Goal: Task Accomplishment & Management: Manage account settings

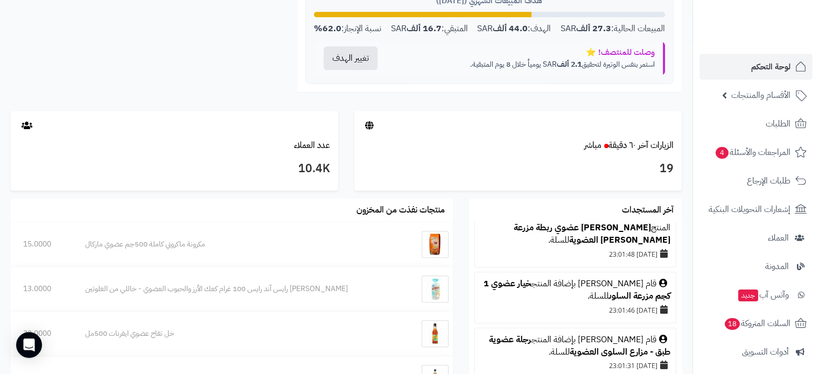
scroll to position [162, 0]
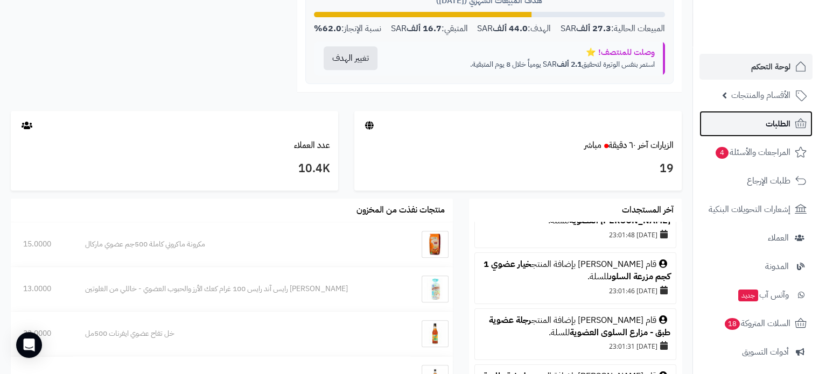
click at [759, 123] on link "الطلبات" at bounding box center [755, 124] width 113 height 26
click at [778, 118] on span "الطلبات" at bounding box center [778, 123] width 25 height 15
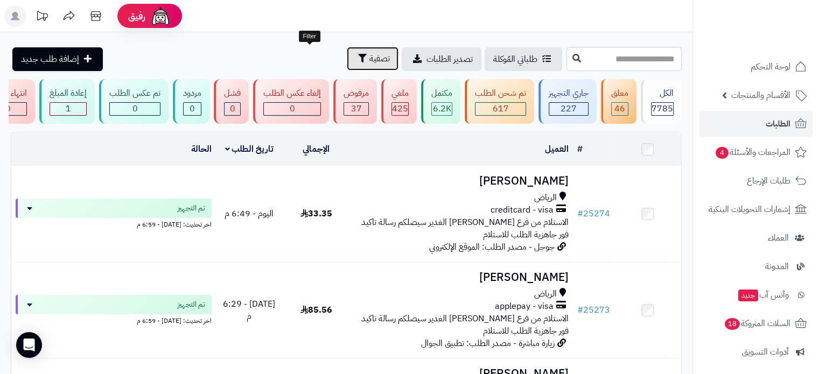
click at [369, 56] on span "تصفية" at bounding box center [379, 58] width 20 height 13
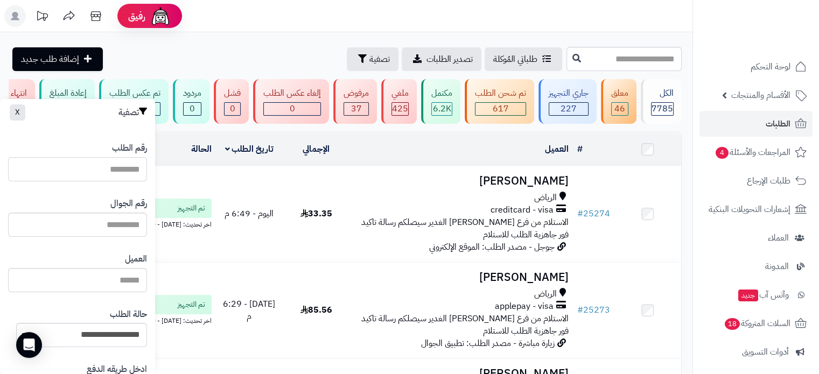
paste input "*****"
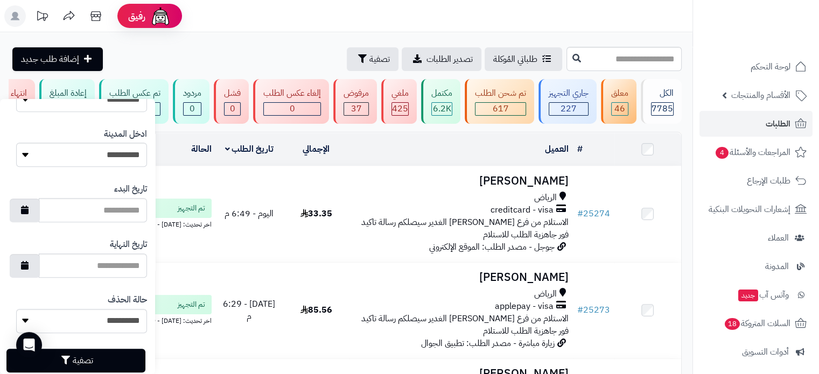
scroll to position [536, 0]
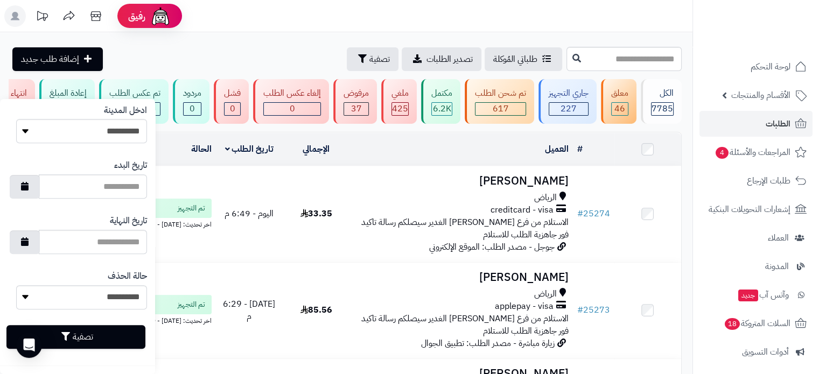
type input "*****"
click at [101, 338] on button "تصفية" at bounding box center [75, 337] width 139 height 24
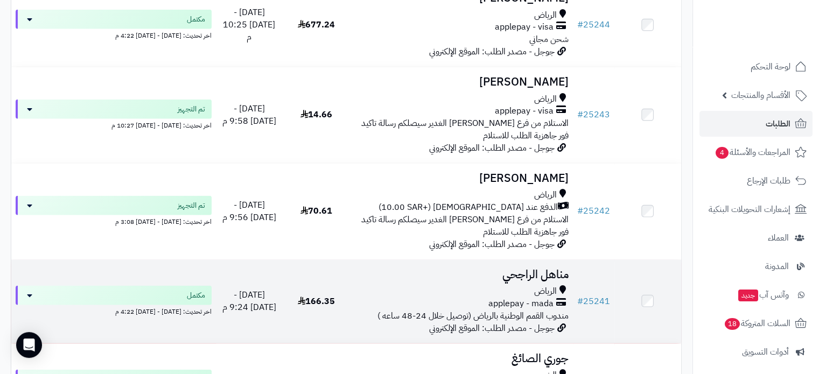
scroll to position [2703, 0]
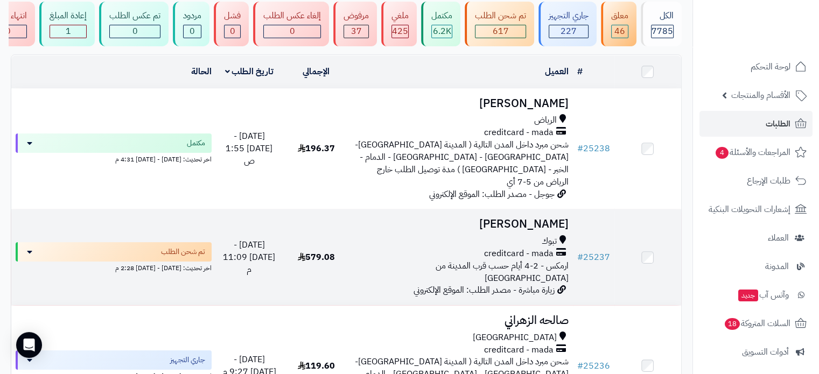
scroll to position [54, 0]
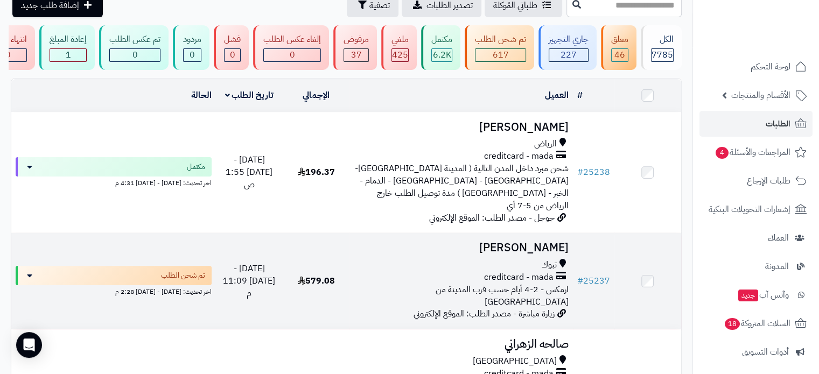
click at [536, 259] on div "تبوك" at bounding box center [461, 265] width 214 height 12
click at [540, 242] on h3 "ABDULAZIZ ALTUWAYLIE" at bounding box center [461, 248] width 214 height 12
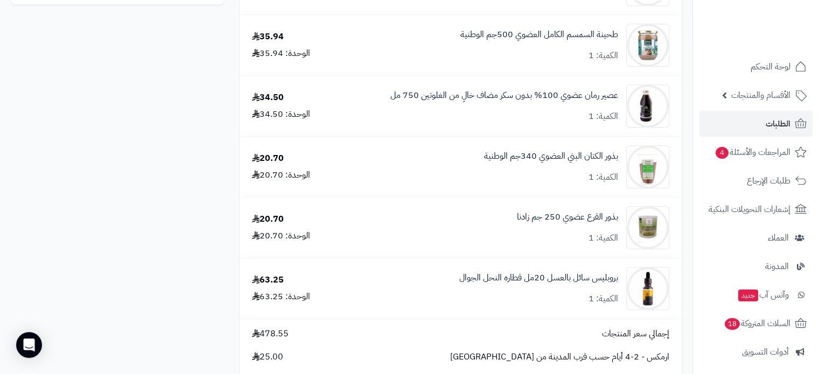
scroll to position [808, 0]
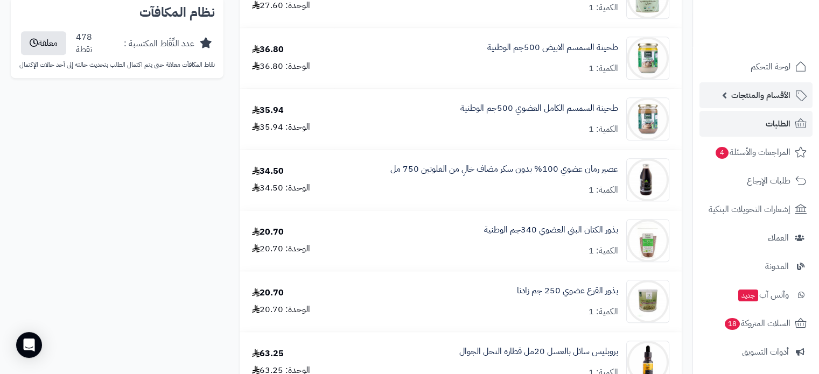
click at [762, 90] on span "الأقسام والمنتجات" at bounding box center [760, 95] width 59 height 15
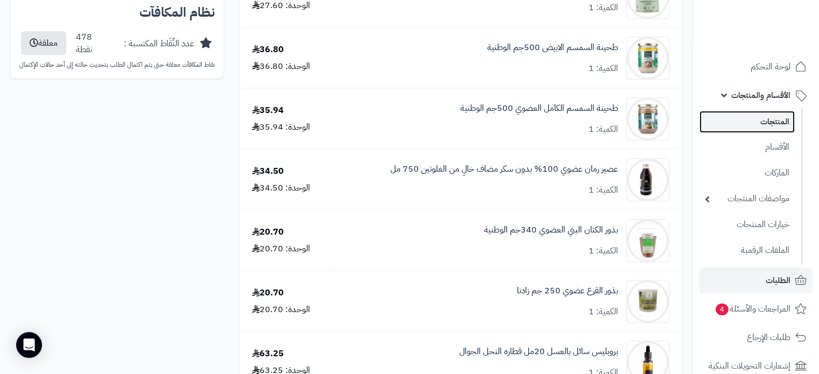
click at [768, 120] on link "المنتجات" at bounding box center [746, 122] width 95 height 22
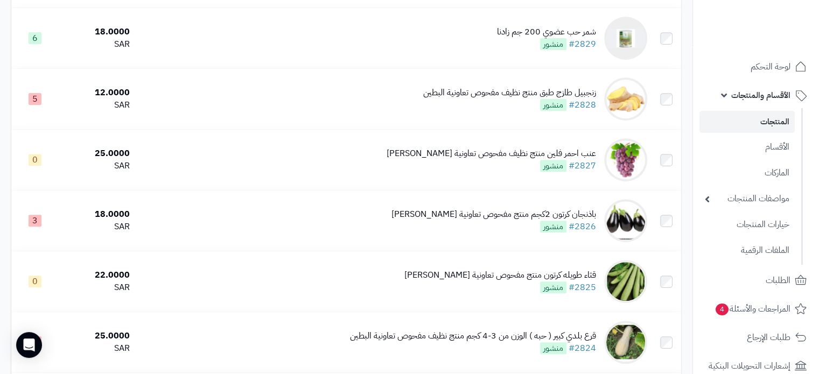
scroll to position [431, 0]
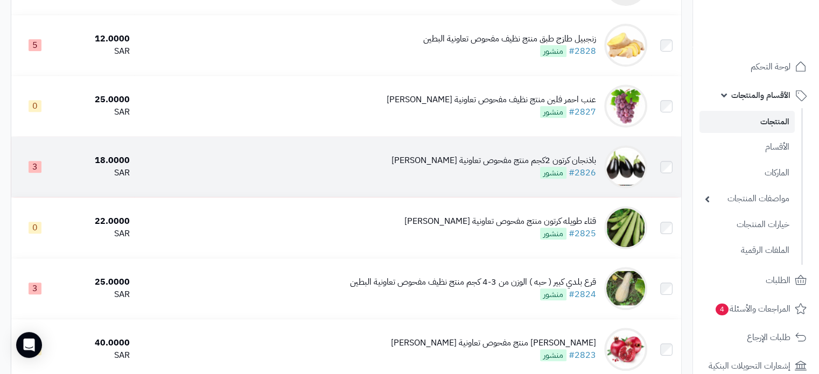
click at [502, 167] on div "باذنجان كرتون 2كجم منتج مفحوص تعاونية الباطين" at bounding box center [493, 161] width 205 height 12
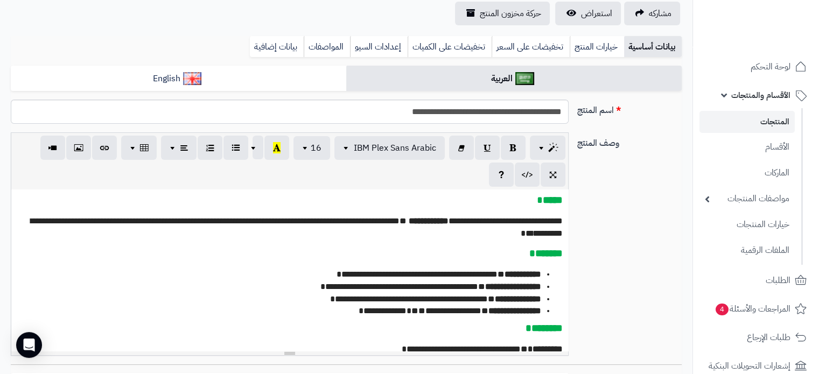
scroll to position [269, 0]
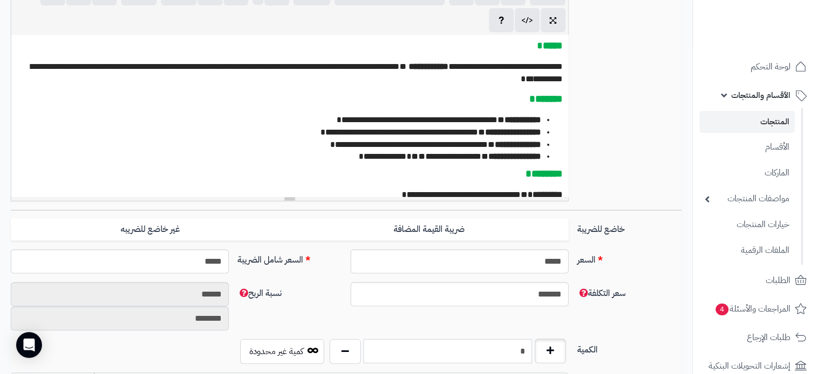
drag, startPoint x: 515, startPoint y: 346, endPoint x: 551, endPoint y: 351, distance: 36.5
click at [551, 351] on div "*" at bounding box center [448, 351] width 242 height 25
type input "*"
click at [663, 178] on div "**********" at bounding box center [345, 94] width 679 height 232
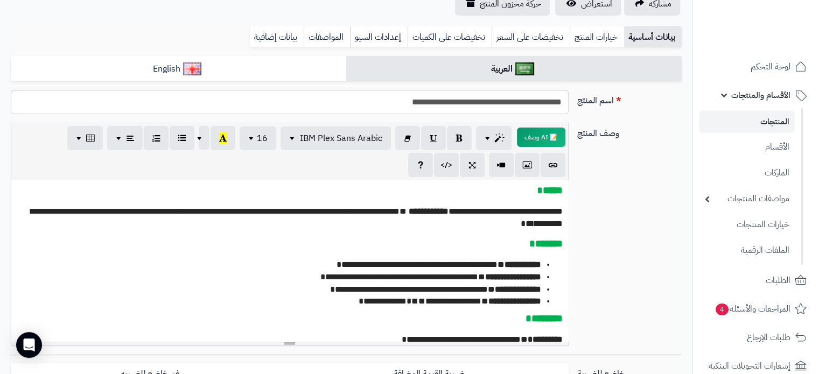
scroll to position [54, 0]
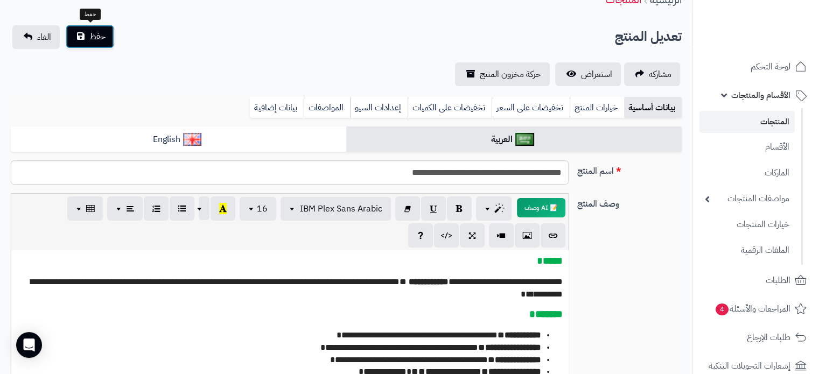
click at [101, 43] on button "حفظ" at bounding box center [90, 37] width 48 height 24
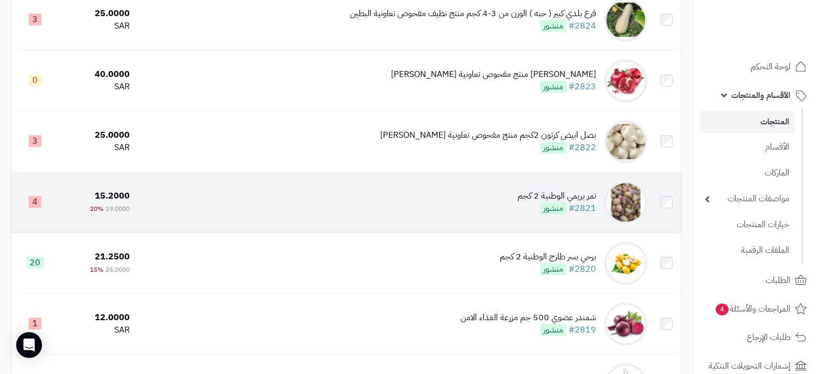
scroll to position [754, 0]
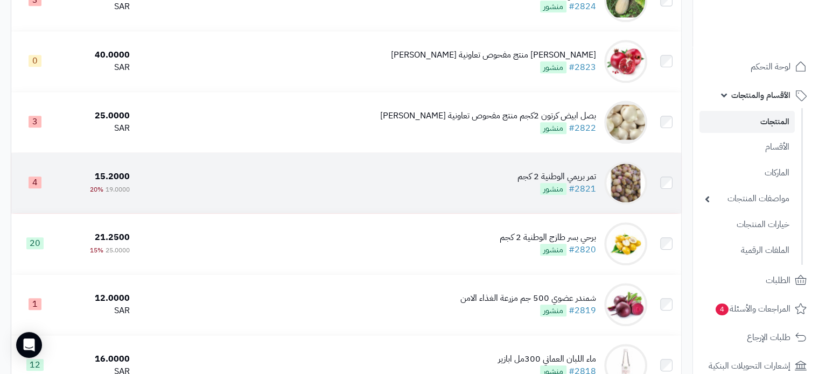
click at [531, 183] on div "تمر بريمي الوطنية 2 كجم" at bounding box center [556, 177] width 79 height 12
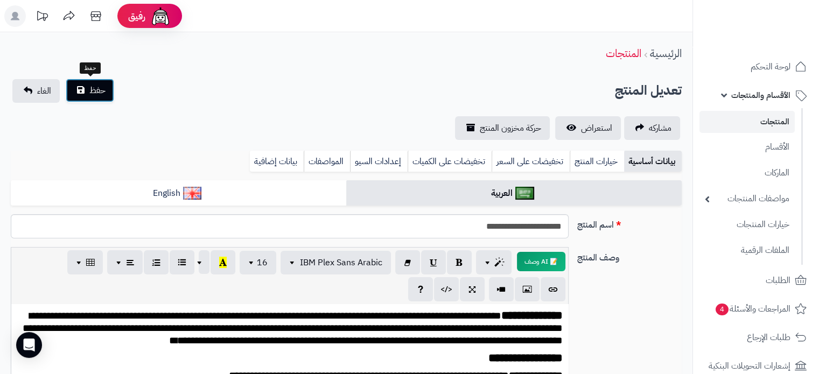
click at [100, 86] on span "حفظ" at bounding box center [97, 90] width 16 height 13
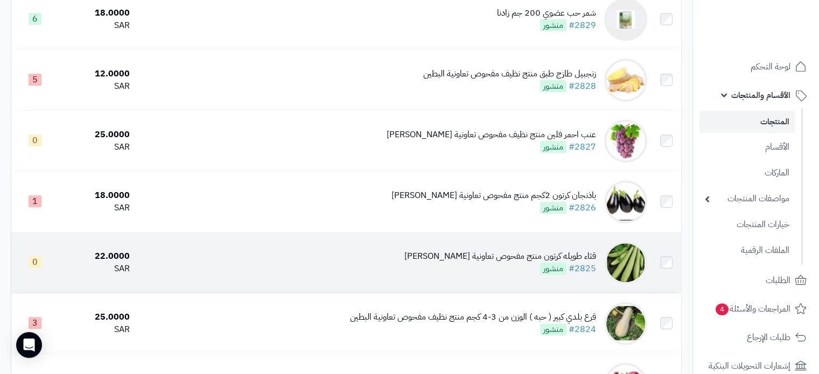
scroll to position [592, 0]
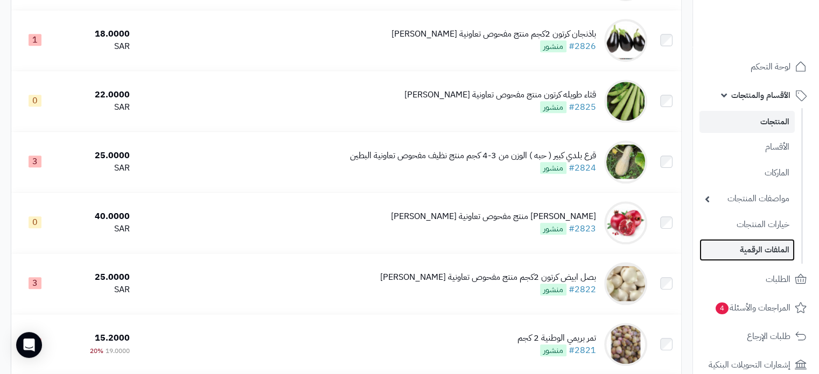
click at [740, 254] on link "الملفات الرقمية" at bounding box center [746, 250] width 95 height 22
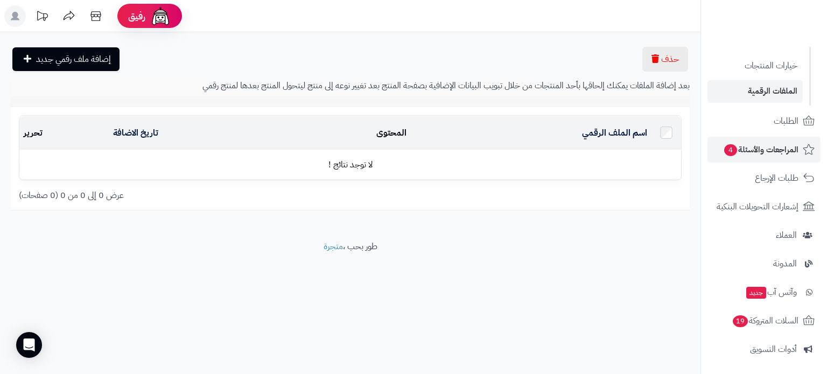
scroll to position [162, 0]
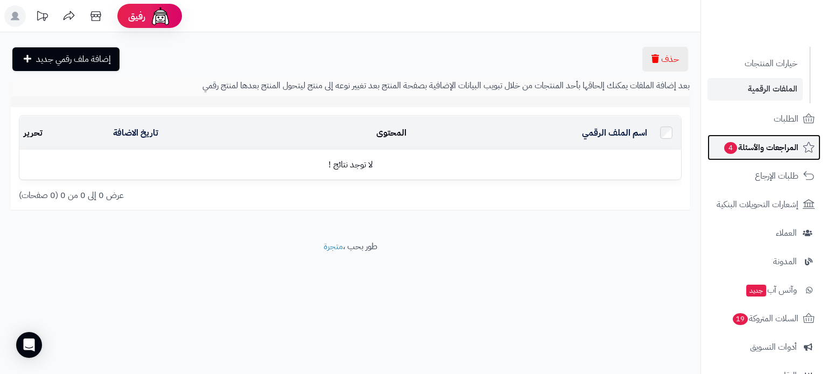
click at [764, 152] on span "المراجعات والأسئلة 4" at bounding box center [760, 147] width 75 height 15
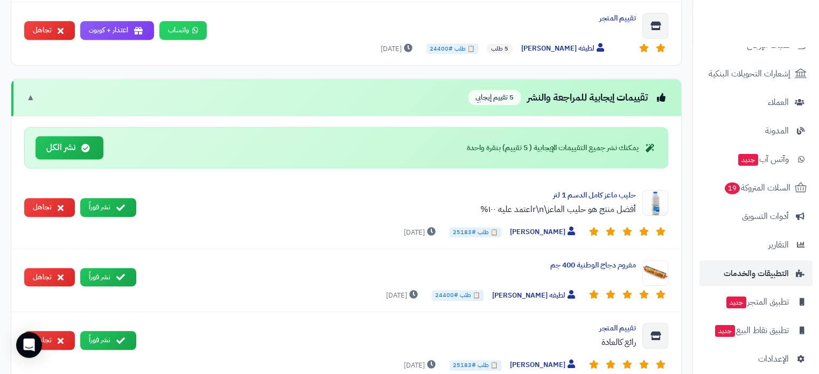
scroll to position [146, 0]
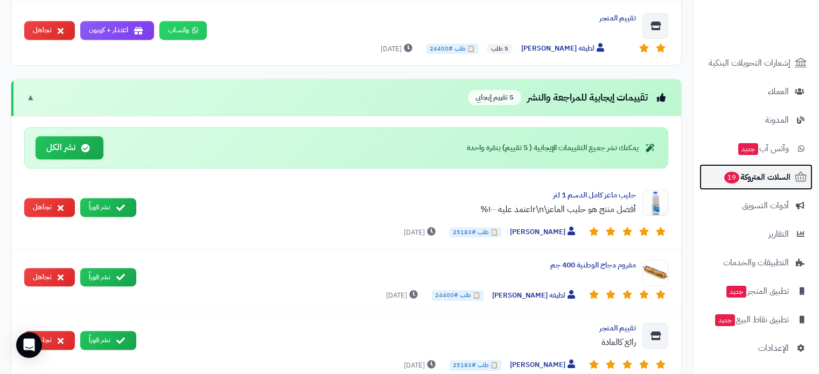
click at [741, 176] on span "السلات المتروكة 19" at bounding box center [756, 177] width 67 height 15
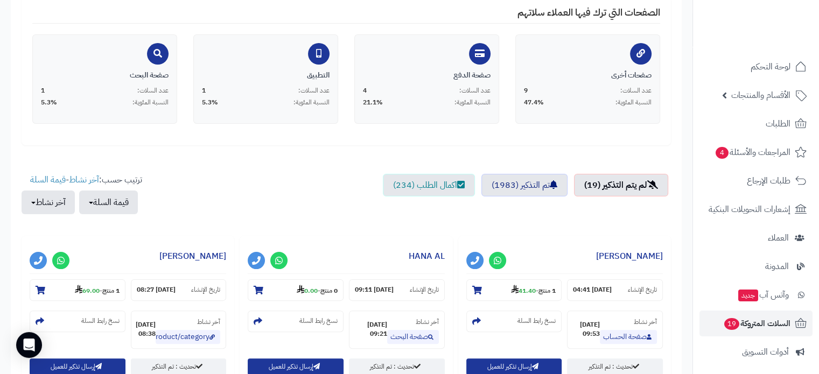
scroll to position [323, 0]
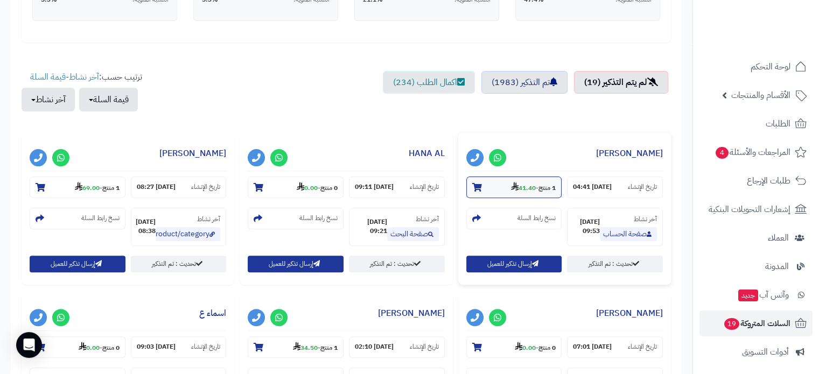
click at [479, 188] on icon at bounding box center [477, 187] width 10 height 9
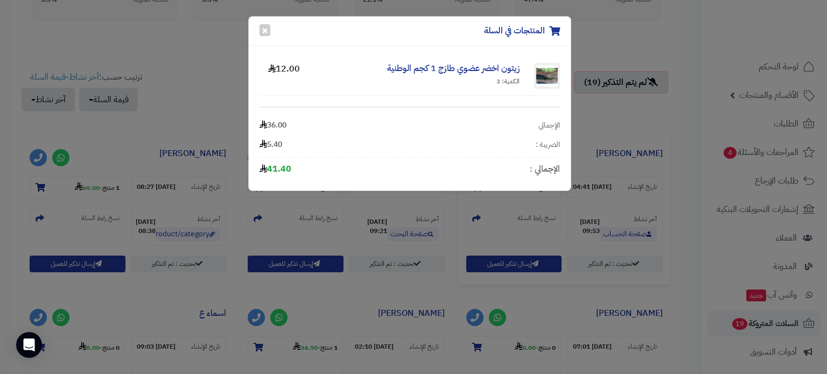
click at [217, 71] on div "المنتجات في السلة × زيتون اخضر عضوي طازج 1 كجم الوطنية الكمية: 3 12.00 الإجمالي…" at bounding box center [413, 187] width 827 height 374
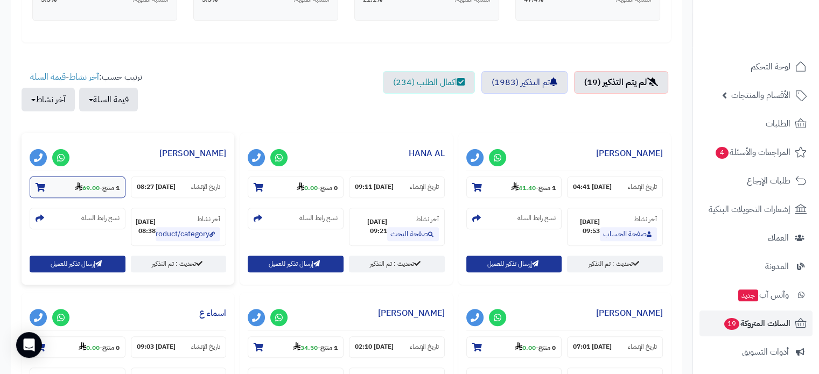
click at [39, 187] on icon at bounding box center [41, 187] width 10 height 9
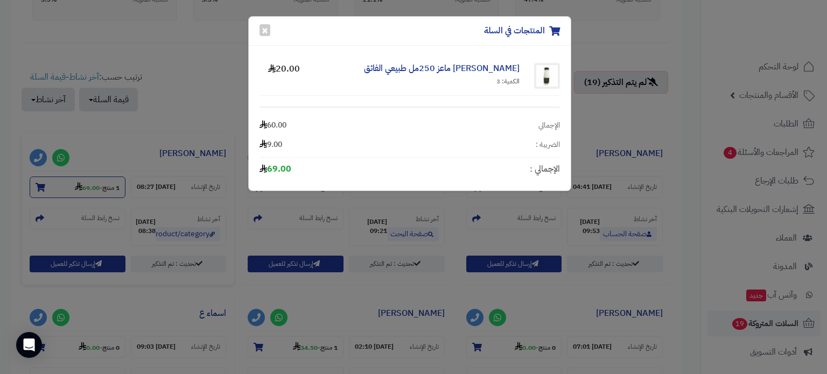
click at [39, 187] on div "المنتجات في السلة × لبن كفير ماعز 250مل طبيعي الفائق الكمية: 3 20.00 الإجمالي 6…" at bounding box center [413, 187] width 827 height 374
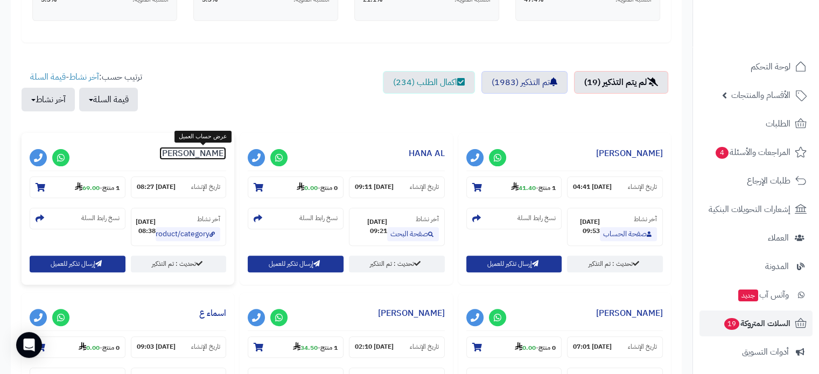
click at [200, 155] on link "[PERSON_NAME]" at bounding box center [192, 153] width 67 height 13
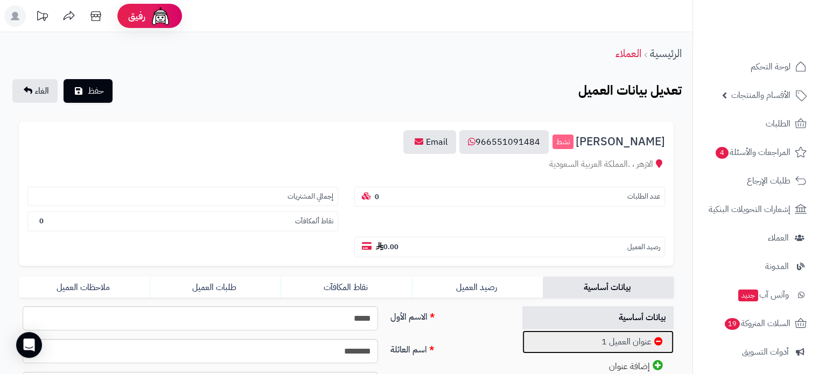
click at [643, 331] on link "عنوان العميل 1" at bounding box center [598, 342] width 152 height 23
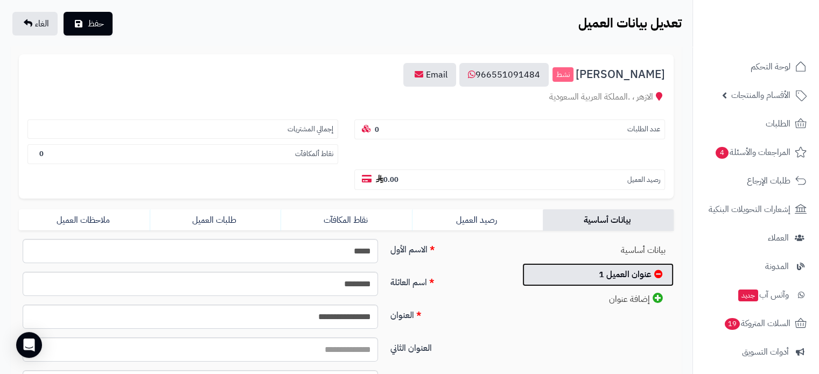
scroll to position [54, 0]
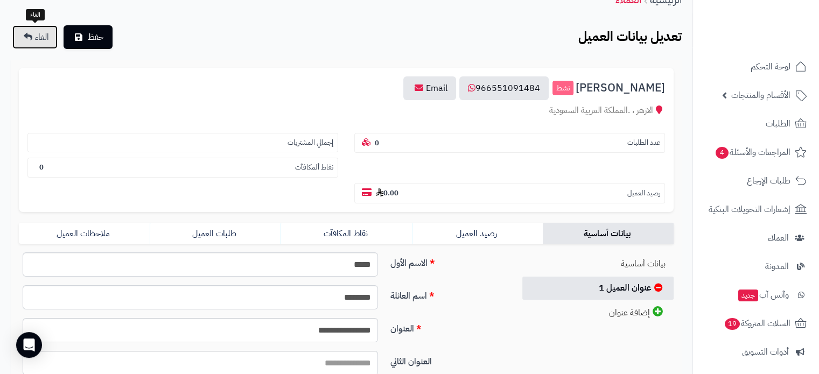
click at [32, 34] on link "الغاء" at bounding box center [34, 37] width 45 height 24
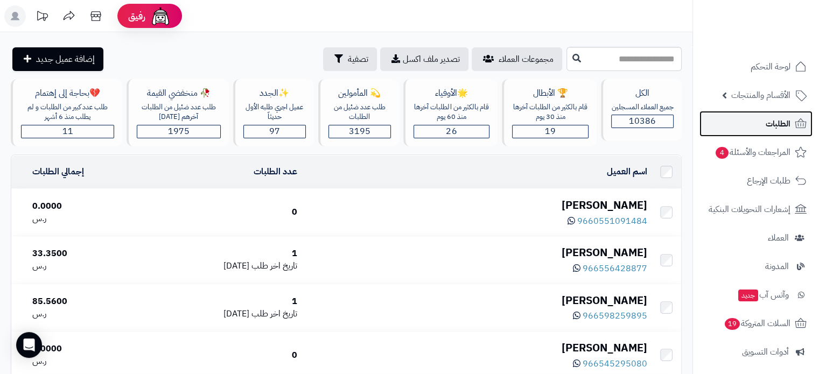
click at [767, 118] on span "الطلبات" at bounding box center [778, 123] width 25 height 15
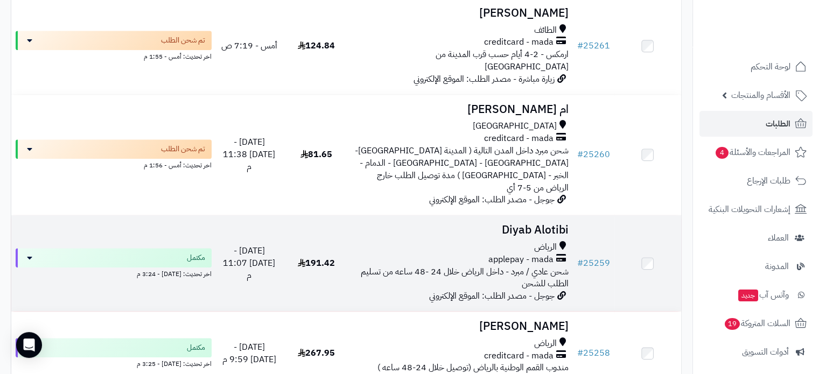
scroll to position [1238, 0]
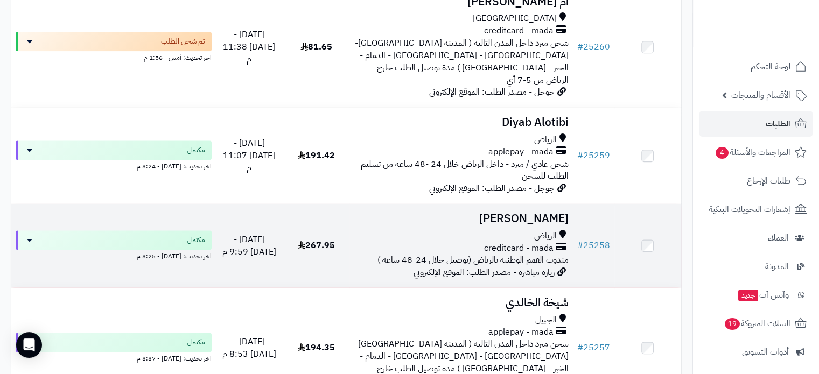
click at [528, 230] on div "الرياض" at bounding box center [461, 236] width 214 height 12
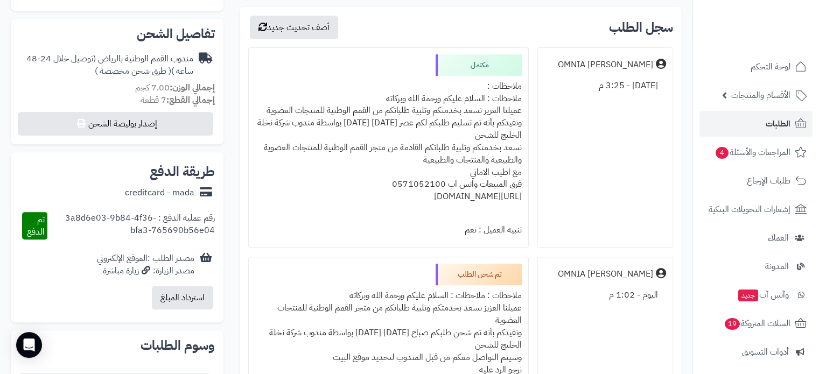
scroll to position [377, 0]
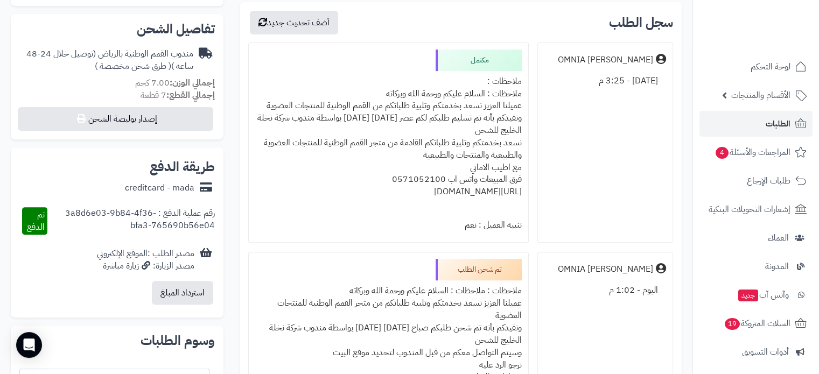
click at [486, 92] on div "ملاحظات : ملاحظات : السلام عليكم ورحمة الله وبركاته عميلنا العزيز نسعد بخدمتكم …" at bounding box center [388, 143] width 266 height 144
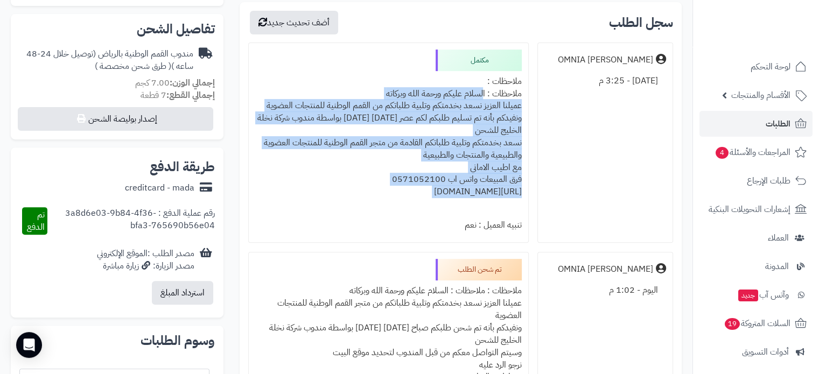
drag, startPoint x: 486, startPoint y: 92, endPoint x: 396, endPoint y: 197, distance: 137.9
click at [396, 197] on div "ملاحظات : ملاحظات : السلام عليكم ورحمة الله وبركاته عميلنا العزيز نسعد بخدمتكم …" at bounding box center [388, 143] width 266 height 144
copy div "السلام عليكم ورحمة الله وبركاته عميلنا العزيز نسعد بخدمتكم وتلبية طلباتكم من ال…"
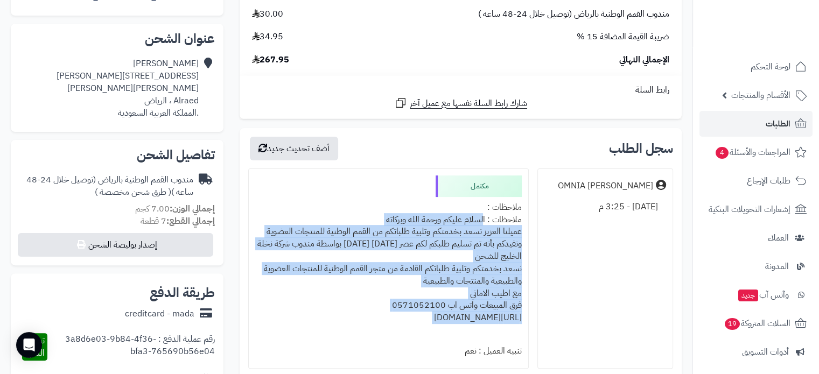
scroll to position [162, 0]
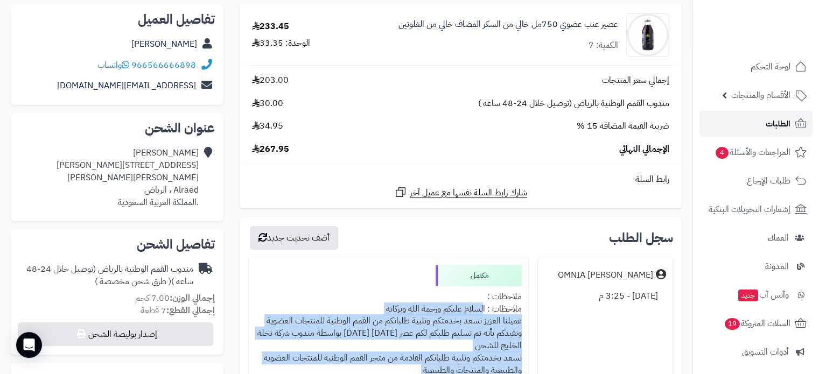
click at [782, 123] on span "الطلبات" at bounding box center [778, 123] width 25 height 15
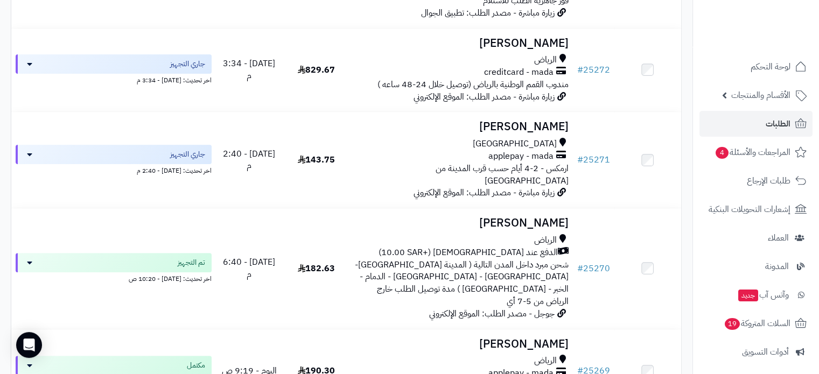
scroll to position [269, 0]
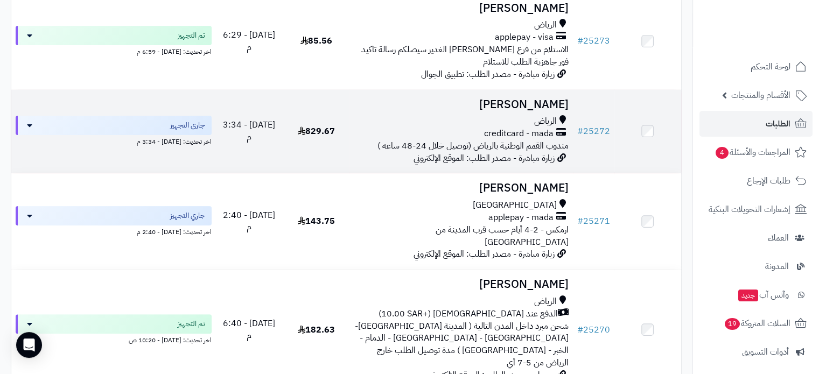
click at [520, 111] on h3 "[PERSON_NAME]" at bounding box center [461, 105] width 214 height 12
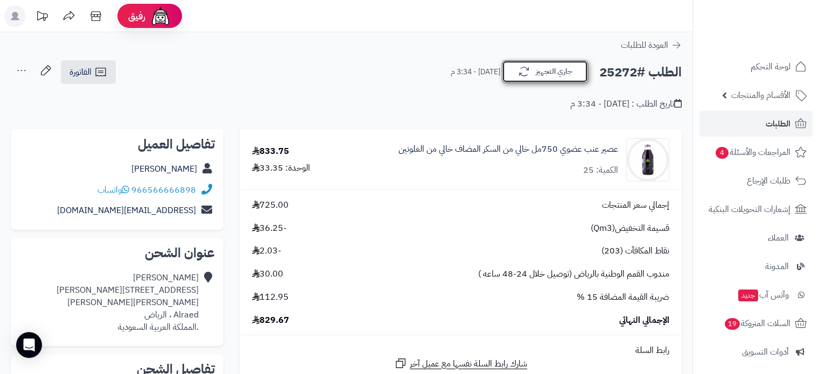
click at [547, 74] on button "جاري التجهيز" at bounding box center [545, 71] width 86 height 23
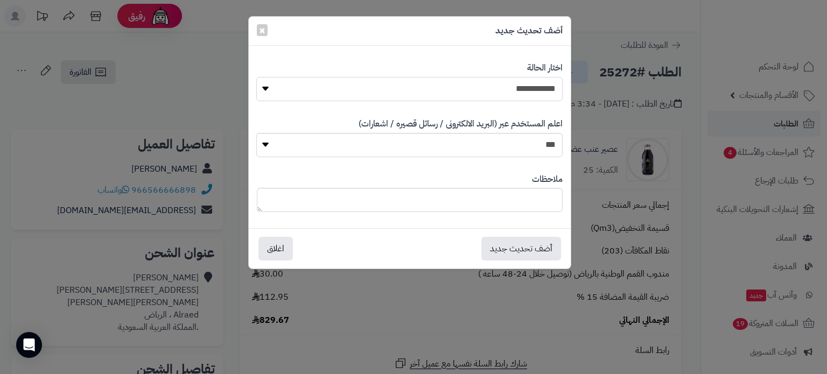
click at [548, 88] on select "**********" at bounding box center [409, 89] width 306 height 24
select select "*"
click at [256, 77] on select "**********" at bounding box center [409, 89] width 306 height 24
paste textarea "**********"
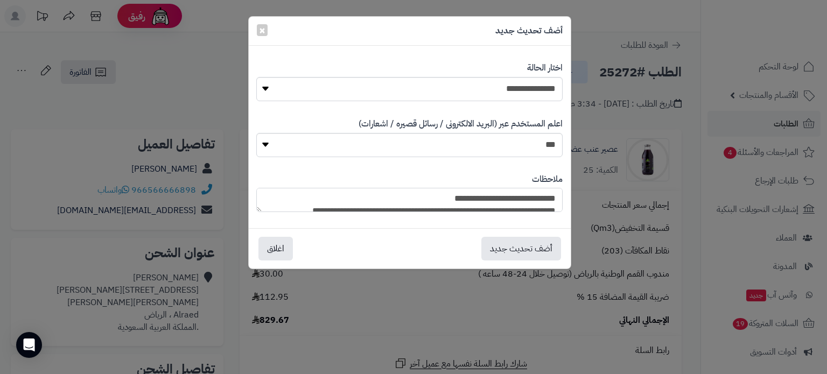
click at [485, 201] on textarea "**********" at bounding box center [409, 200] width 306 height 24
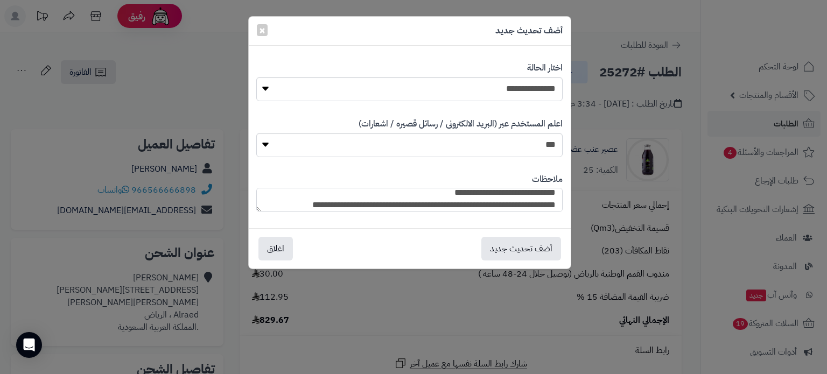
scroll to position [18, 0]
click at [437, 208] on textarea "**********" at bounding box center [409, 200] width 306 height 24
click at [361, 205] on textarea "**********" at bounding box center [409, 200] width 306 height 24
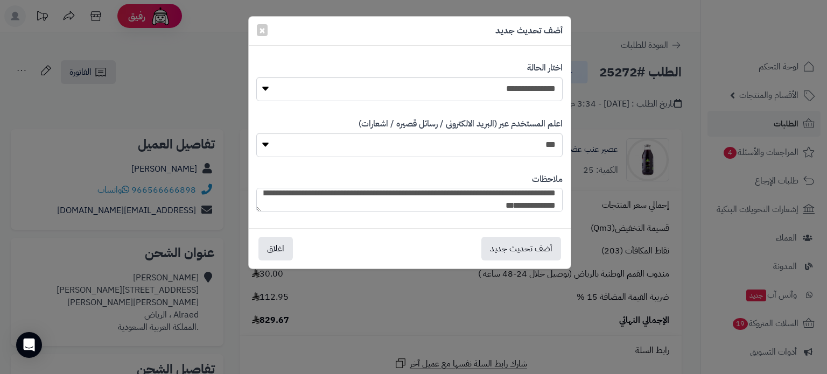
click at [458, 201] on textarea "**********" at bounding box center [409, 200] width 306 height 24
type textarea "**********"
click at [522, 247] on button "أضف تحديث جديد" at bounding box center [521, 248] width 80 height 24
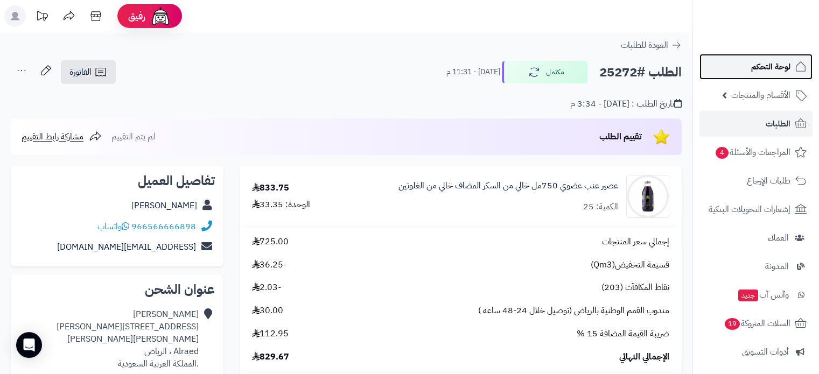
click at [780, 66] on span "لوحة التحكم" at bounding box center [770, 66] width 39 height 15
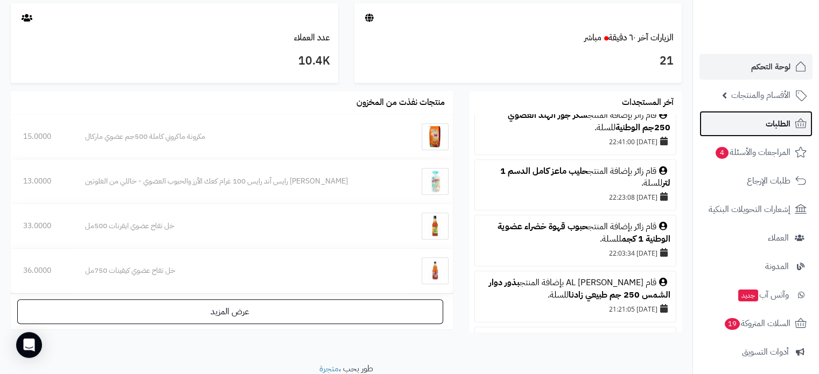
click at [775, 122] on span "الطلبات" at bounding box center [778, 123] width 25 height 15
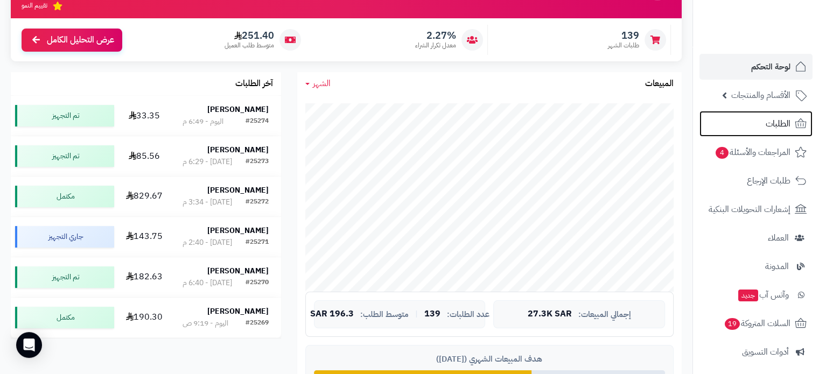
scroll to position [108, 0]
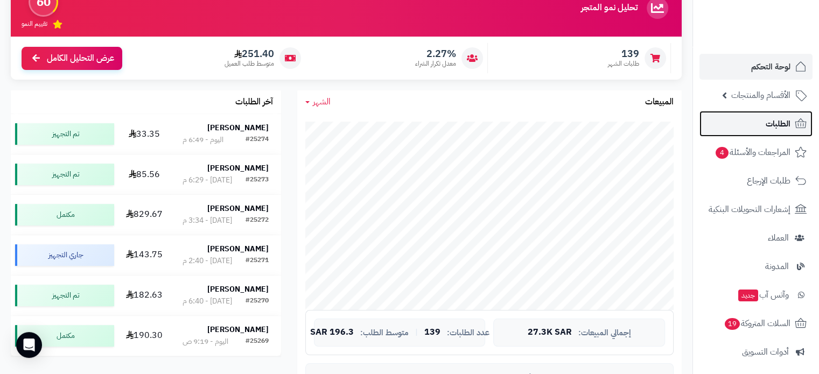
click at [784, 122] on span "الطلبات" at bounding box center [778, 123] width 25 height 15
click at [783, 122] on span "الطلبات" at bounding box center [778, 123] width 25 height 15
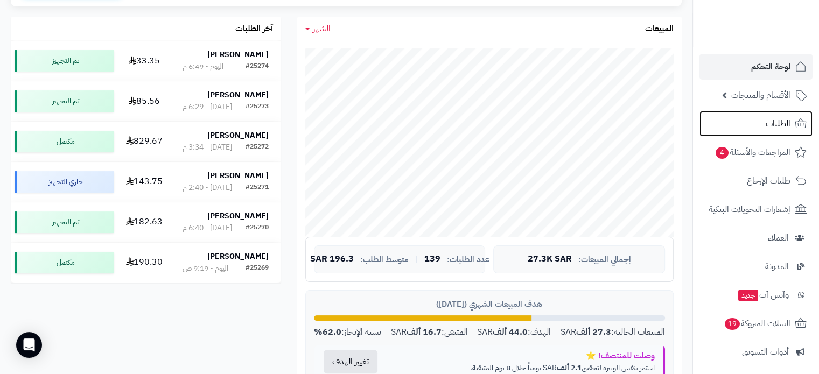
scroll to position [269, 0]
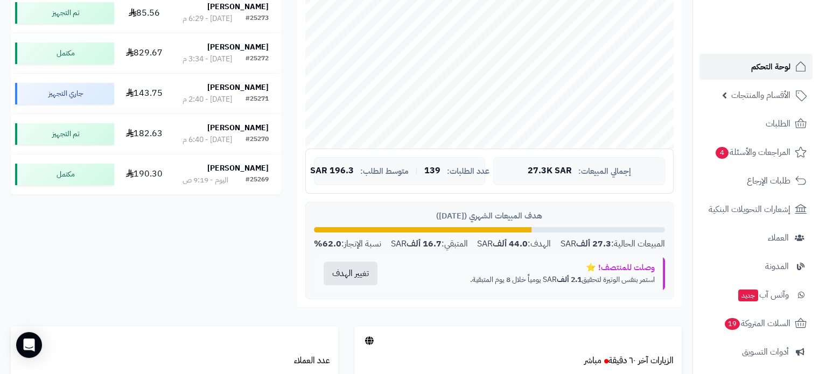
click at [769, 65] on span "لوحة التحكم" at bounding box center [770, 66] width 39 height 15
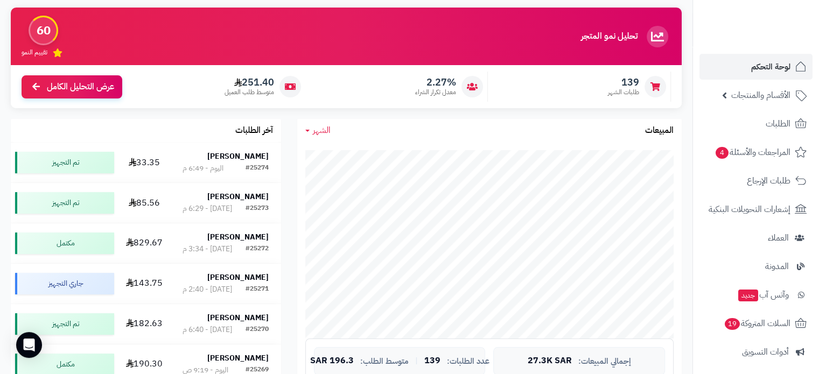
scroll to position [162, 0]
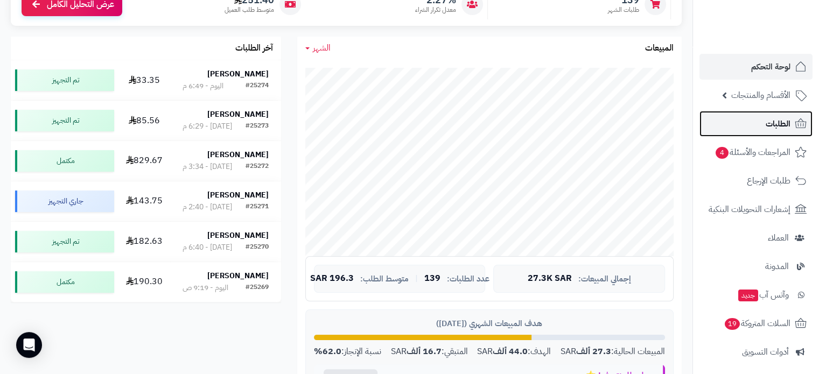
click at [776, 124] on span "الطلبات" at bounding box center [778, 123] width 25 height 15
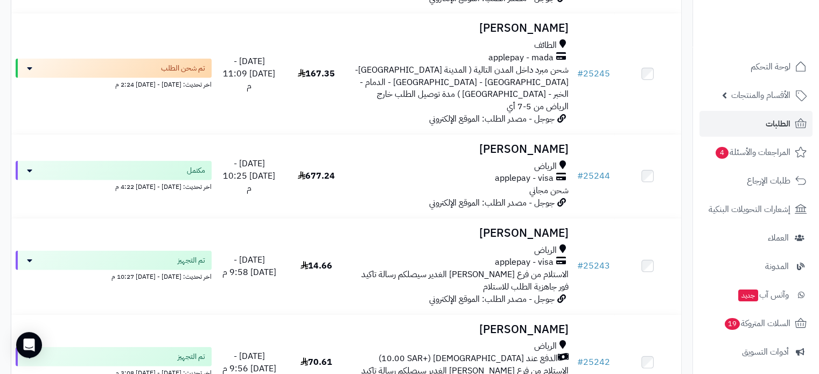
scroll to position [2530, 0]
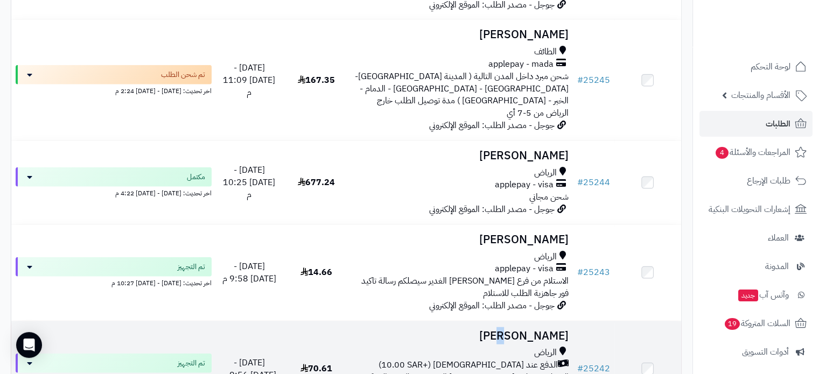
click at [502, 330] on h3 "[PERSON_NAME]" at bounding box center [461, 336] width 214 height 12
click at [537, 330] on h3 "[PERSON_NAME]" at bounding box center [461, 336] width 214 height 12
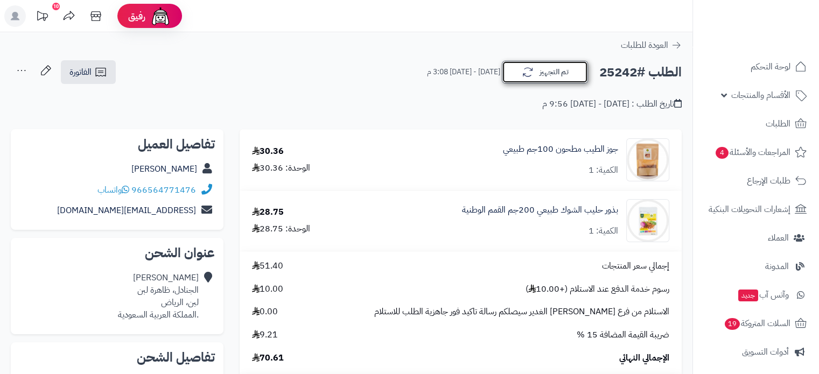
click at [554, 76] on button "تم التجهيز" at bounding box center [545, 72] width 86 height 23
click at [560, 75] on button "تم التجهيز" at bounding box center [545, 72] width 86 height 23
click at [546, 69] on button "تم التجهيز" at bounding box center [545, 72] width 86 height 23
click at [545, 73] on button "تم التجهيز" at bounding box center [545, 72] width 86 height 23
click at [560, 74] on button "تم التجهيز" at bounding box center [545, 72] width 86 height 23
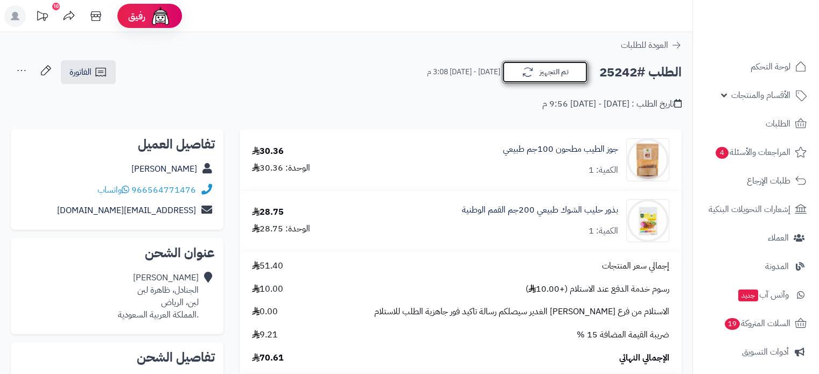
click at [560, 73] on button "تم التجهيز" at bounding box center [545, 72] width 86 height 23
click at [561, 78] on button "تم التجهيز" at bounding box center [545, 72] width 86 height 23
click at [525, 68] on icon "button" at bounding box center [527, 72] width 13 height 13
click at [528, 71] on icon "button" at bounding box center [527, 72] width 13 height 13
click at [555, 74] on button "تم التجهيز" at bounding box center [545, 72] width 86 height 23
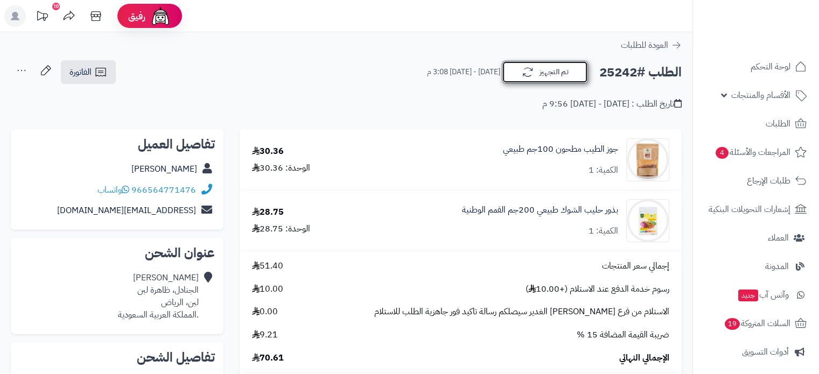
click at [549, 73] on button "تم التجهيز" at bounding box center [545, 72] width 86 height 23
click at [97, 75] on icon at bounding box center [100, 72] width 10 height 9
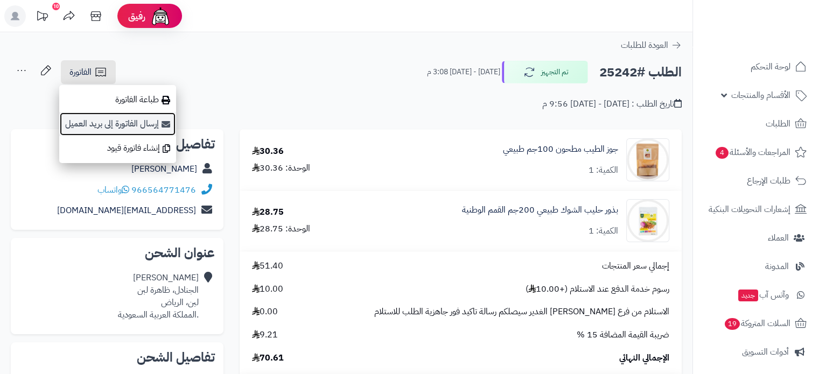
click at [121, 120] on link "إرسال الفاتورة إلى بريد العميل" at bounding box center [117, 124] width 117 height 24
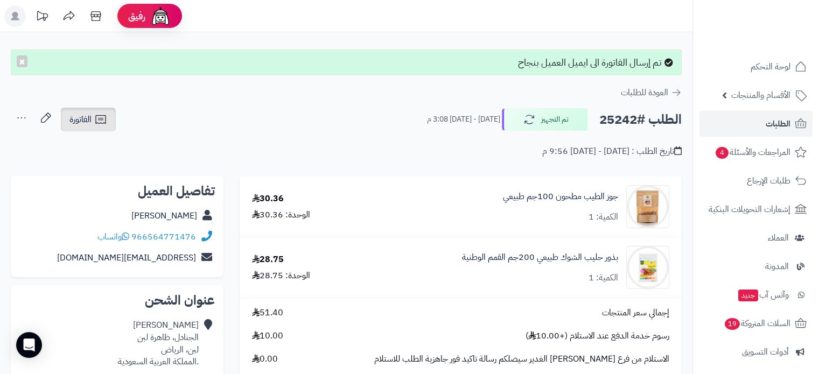
click at [96, 120] on icon at bounding box center [100, 119] width 10 height 9
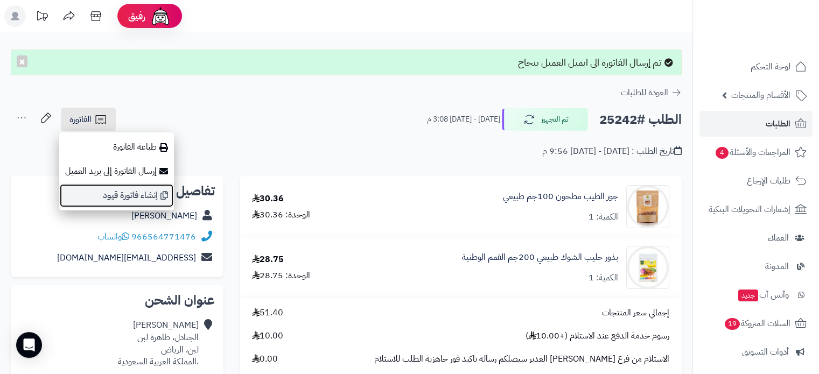
click at [124, 192] on link "إنشاء فاتورة قيود" at bounding box center [116, 196] width 115 height 24
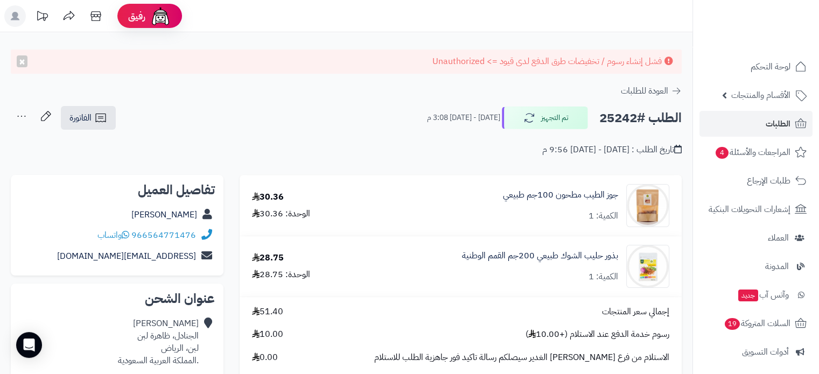
click at [25, 115] on icon at bounding box center [22, 117] width 22 height 22
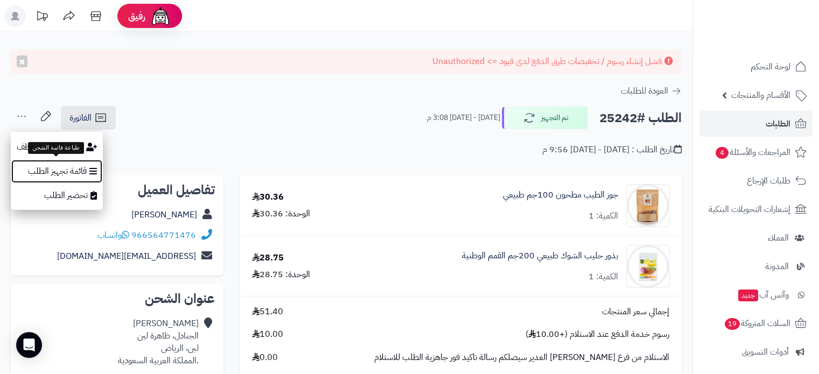
click at [86, 167] on link "قائمة تجهيز الطلب" at bounding box center [57, 171] width 92 height 24
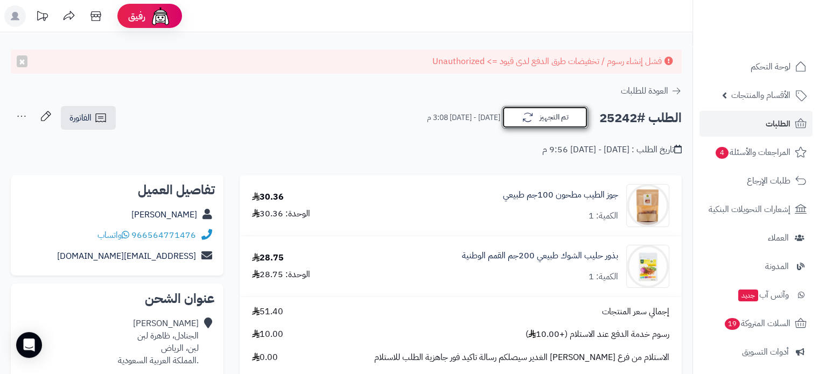
click at [544, 116] on button "تم التجهيز" at bounding box center [545, 117] width 86 height 23
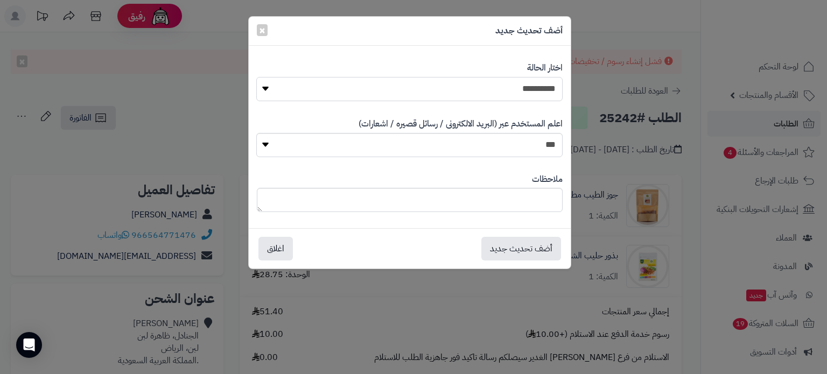
click at [532, 78] on select "**********" at bounding box center [409, 89] width 306 height 24
select select "*"
click at [256, 77] on select "**********" at bounding box center [409, 89] width 306 height 24
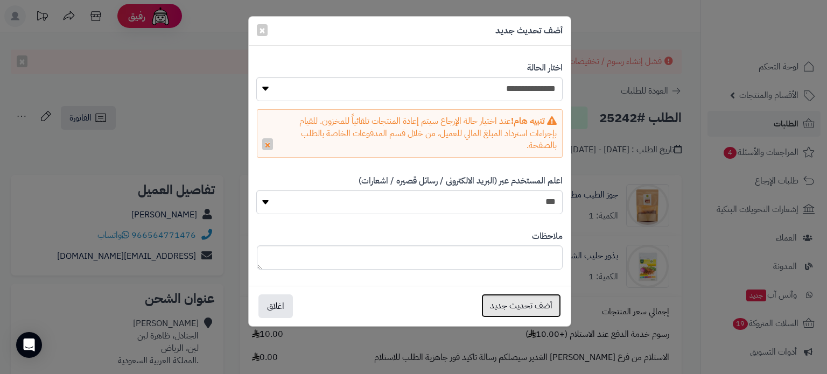
click at [527, 305] on button "أضف تحديث جديد" at bounding box center [521, 306] width 80 height 24
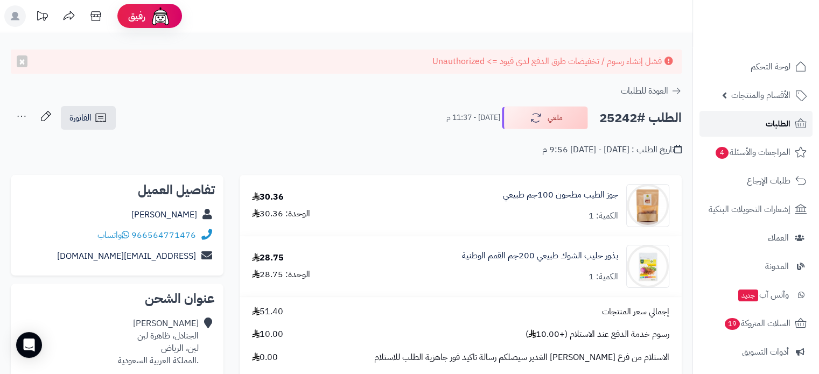
click at [762, 119] on link "الطلبات" at bounding box center [755, 124] width 113 height 26
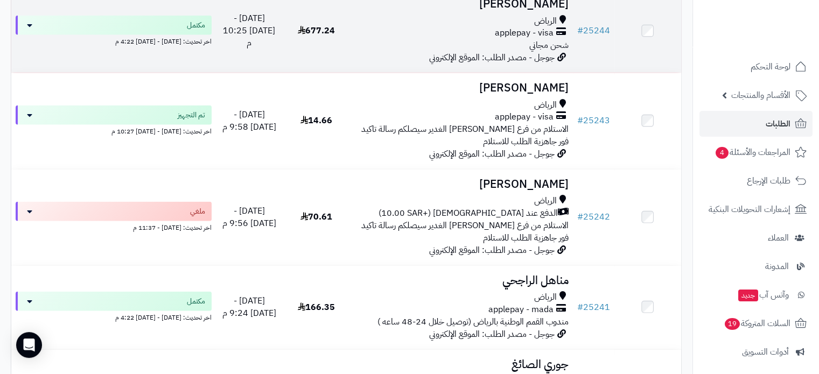
scroll to position [2692, 0]
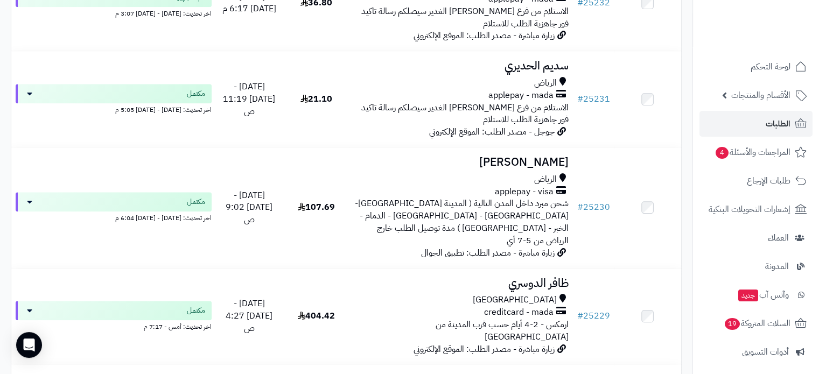
scroll to position [861, 0]
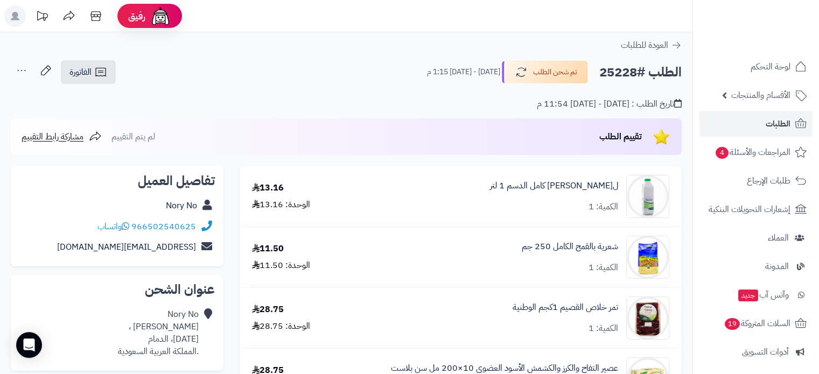
click at [622, 73] on h2 "الطلب #25228" at bounding box center [640, 72] width 82 height 22
copy h2 "25228"
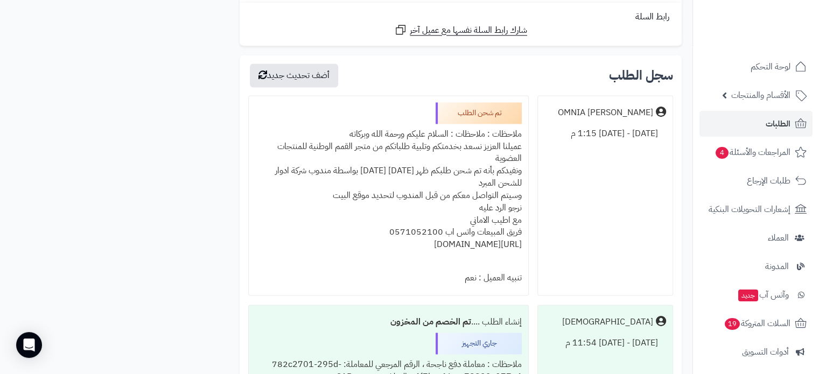
scroll to position [1669, 0]
